Goal: Connect with others: Connect with others

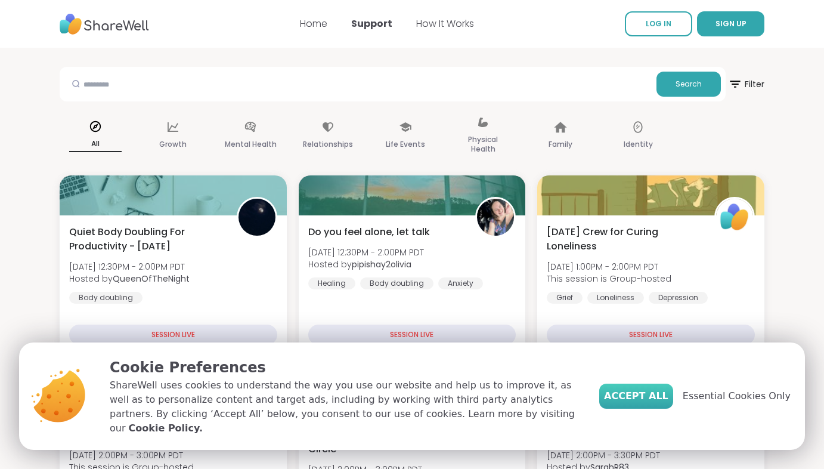
click at [654, 408] on button "Accept All" at bounding box center [636, 395] width 74 height 25
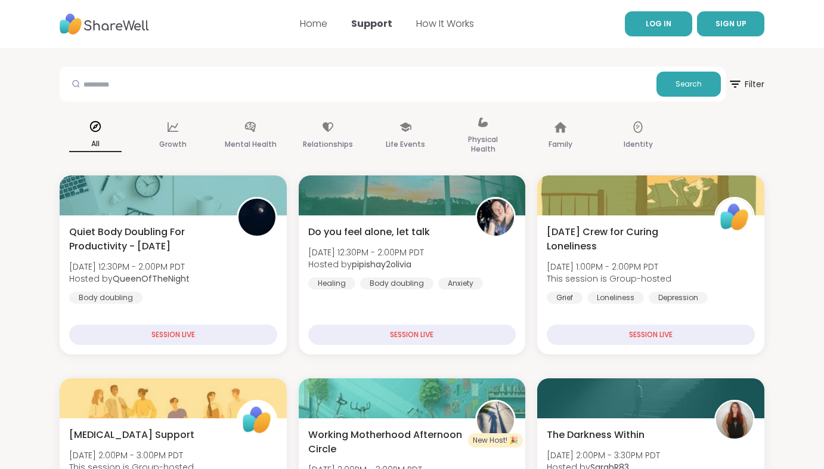
click at [660, 26] on span "LOG IN" at bounding box center [659, 23] width 26 height 10
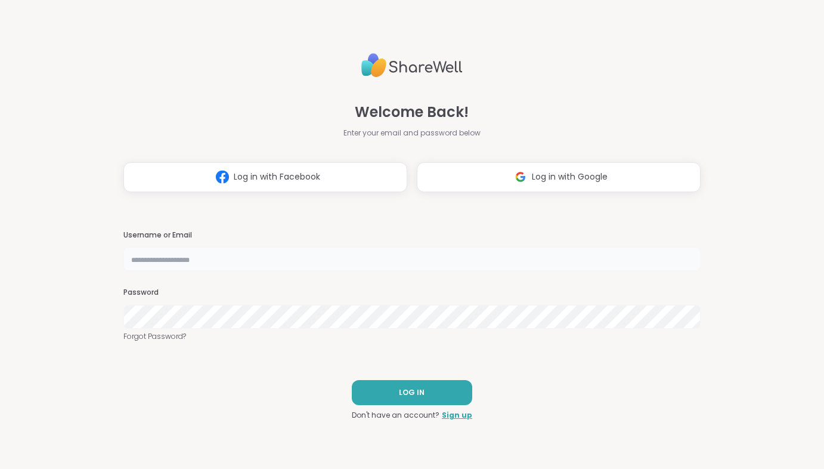
click at [303, 261] on input "text" at bounding box center [411, 259] width 577 height 24
type input "*"
type input "**********"
click at [420, 385] on button "LOG IN" at bounding box center [412, 392] width 120 height 25
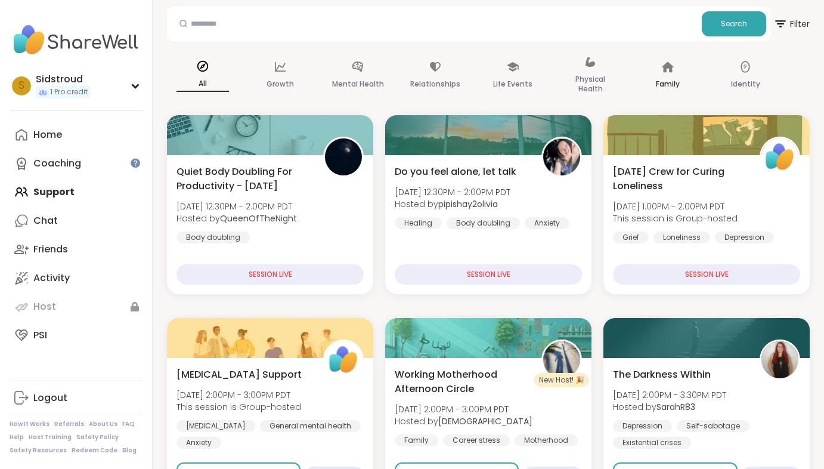
scroll to position [115, 0]
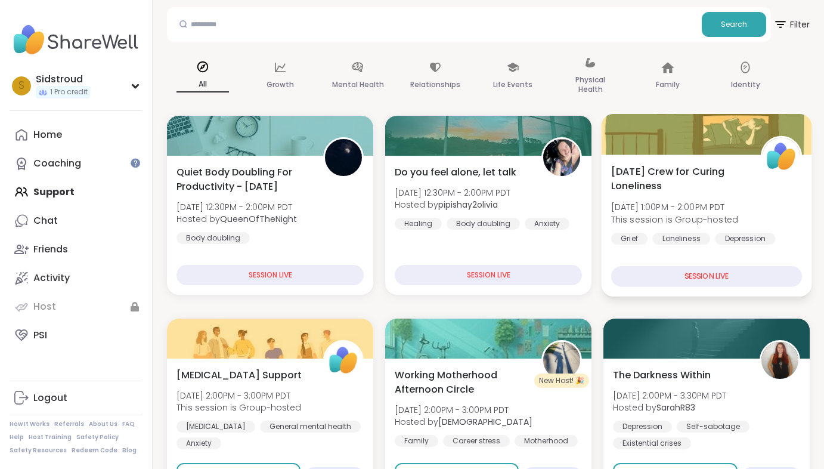
click at [681, 185] on span "Friday Crew for Curing Loneliness" at bounding box center [679, 178] width 136 height 29
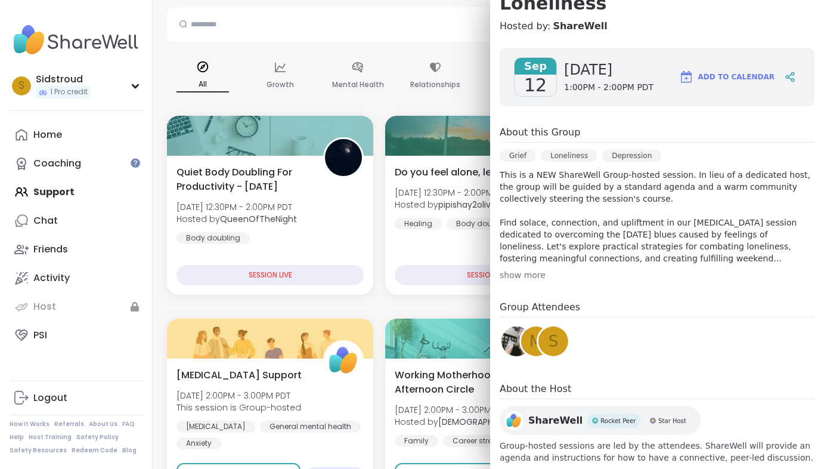
scroll to position [150, 0]
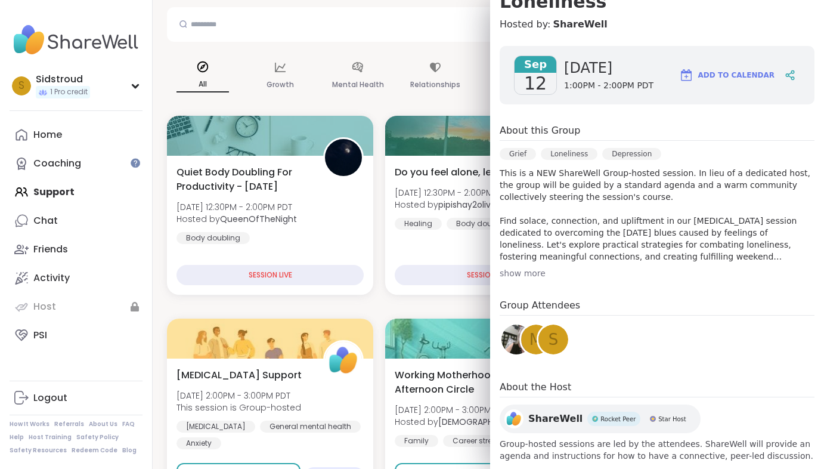
click at [542, 324] on div "s" at bounding box center [553, 339] width 30 height 30
click at [412, 31] on input "text" at bounding box center [434, 24] width 525 height 24
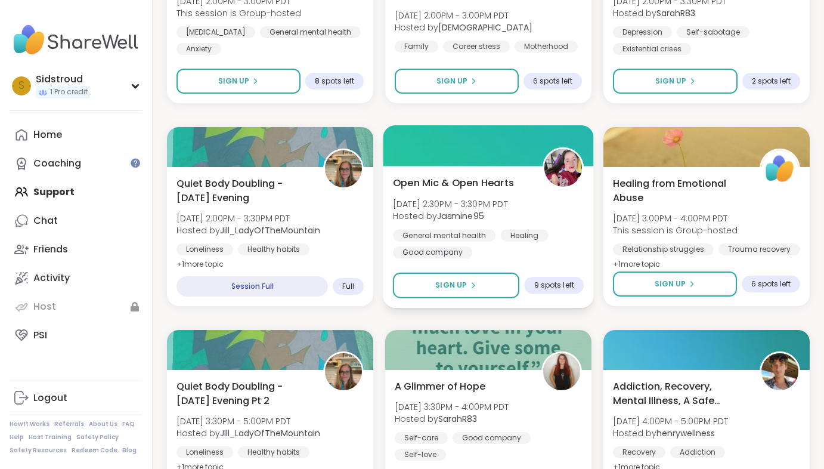
scroll to position [511, 0]
